Goal: Understand process/instructions

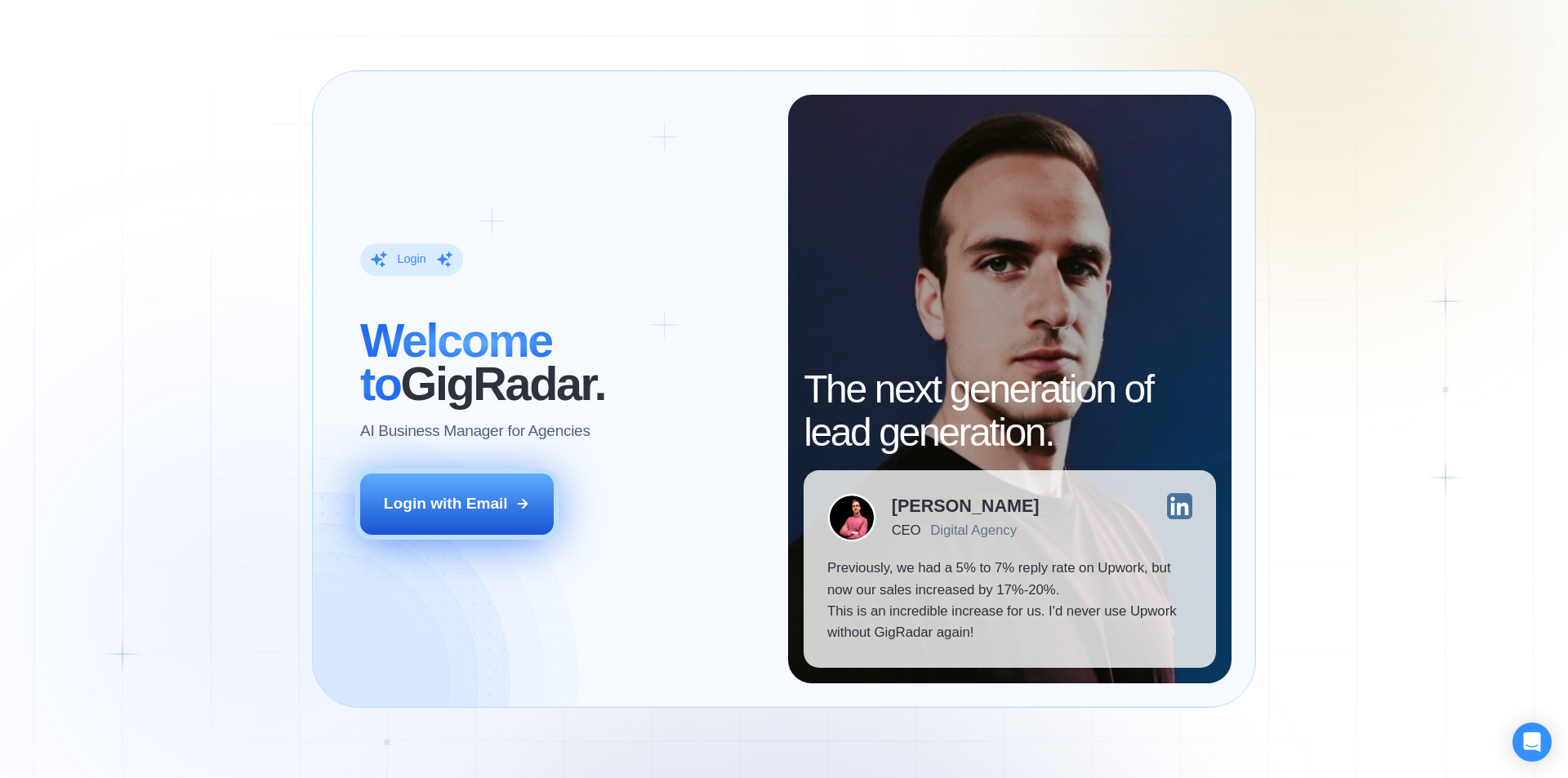
click at [451, 516] on button "Login with Email" at bounding box center [456, 504] width 194 height 61
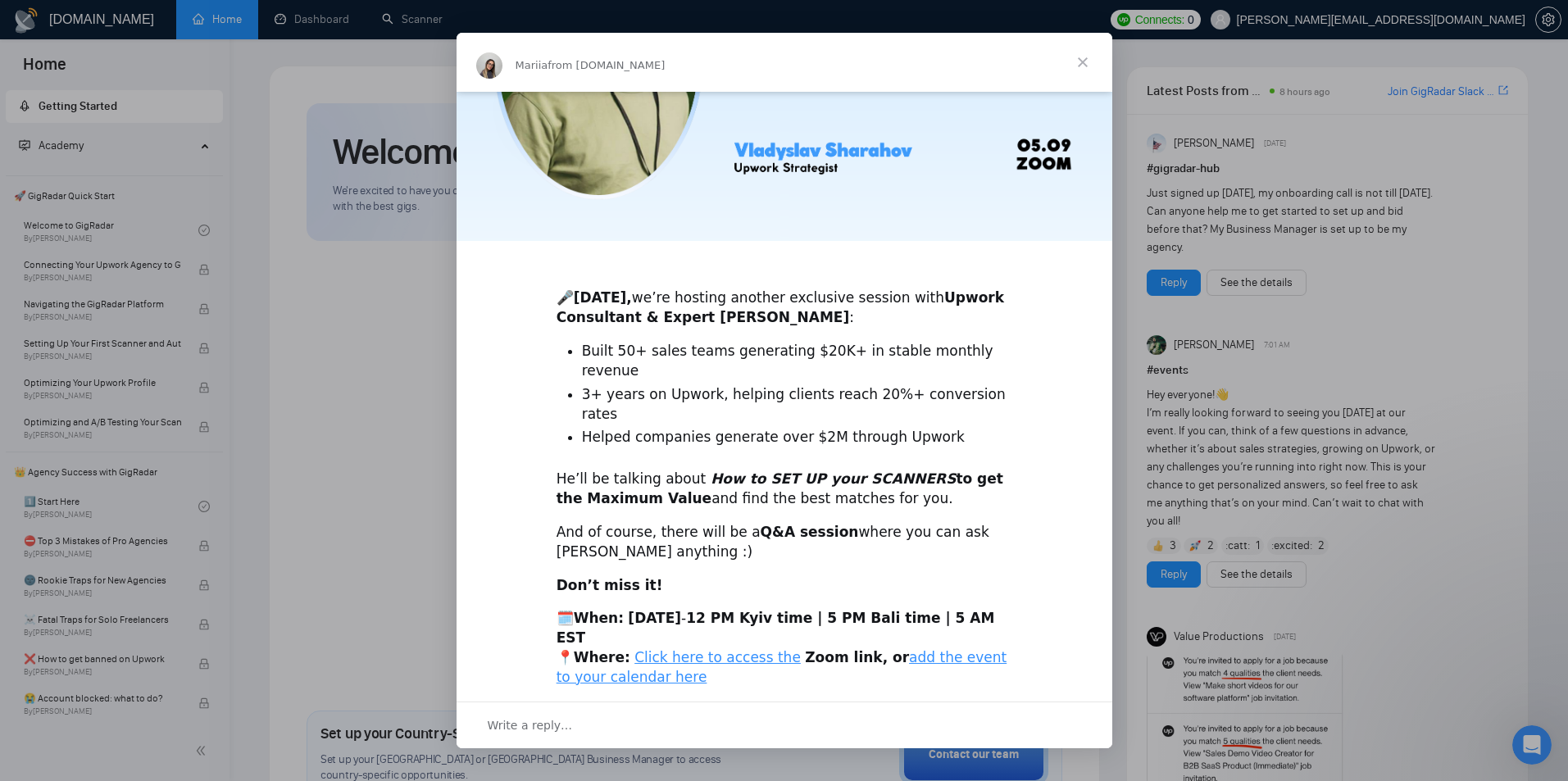
scroll to position [223, 0]
click at [665, 647] on link "Click here to access the" at bounding box center [717, 655] width 166 height 16
click at [897, 647] on link "add the event to your calendar here" at bounding box center [782, 665] width 450 height 36
click at [1086, 68] on span "Close" at bounding box center [1082, 63] width 59 height 59
